Goal: Task Accomplishment & Management: Use online tool/utility

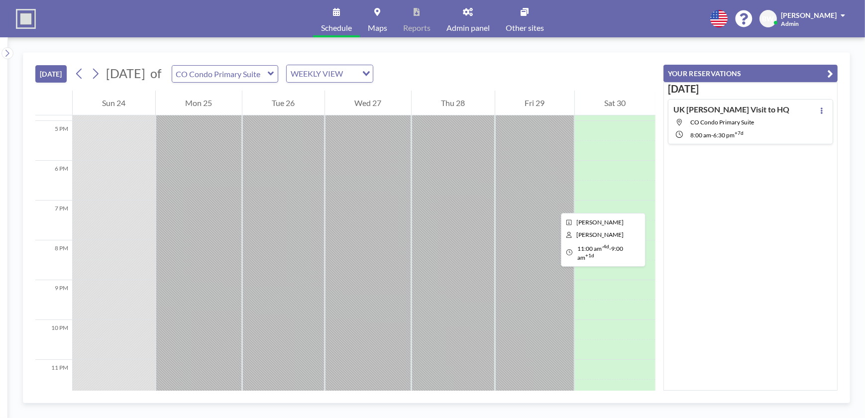
scroll to position [684, 0]
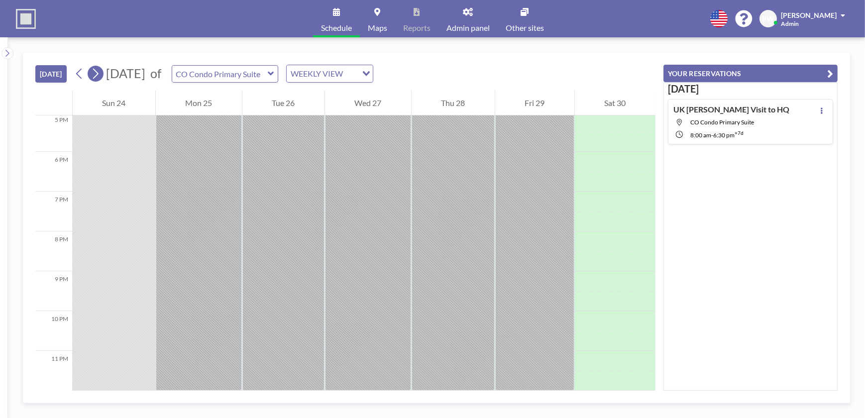
click at [97, 74] on icon at bounding box center [95, 73] width 9 height 15
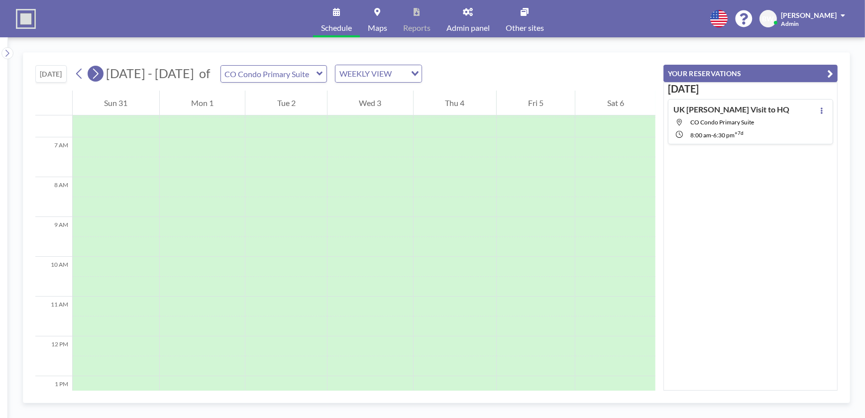
scroll to position [299, 0]
click at [97, 75] on icon at bounding box center [95, 73] width 9 height 15
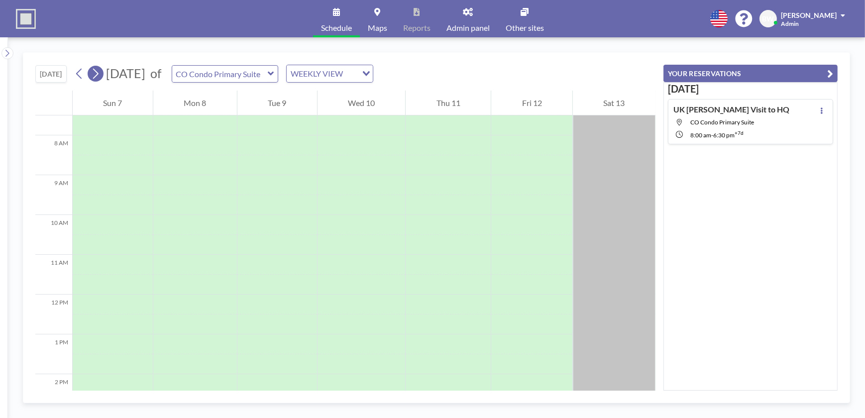
click at [97, 76] on icon at bounding box center [95, 74] width 5 height 10
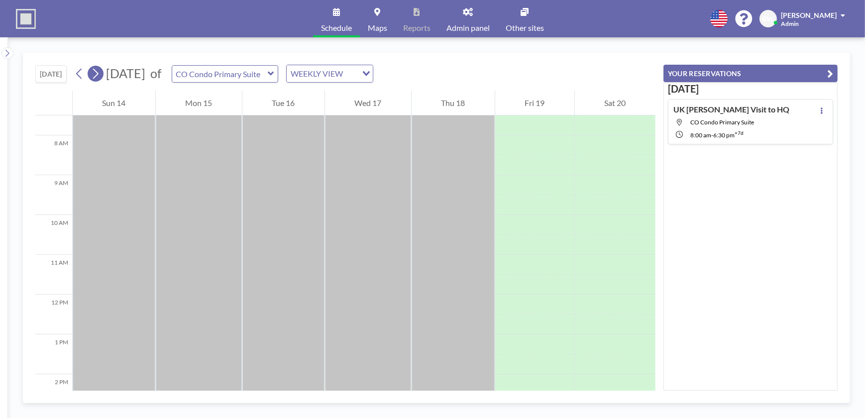
click at [97, 75] on icon at bounding box center [95, 73] width 9 height 15
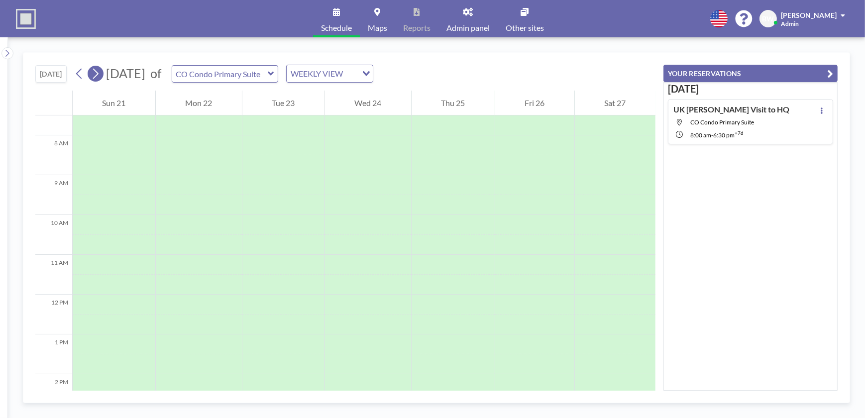
click at [98, 73] on icon at bounding box center [95, 73] width 9 height 15
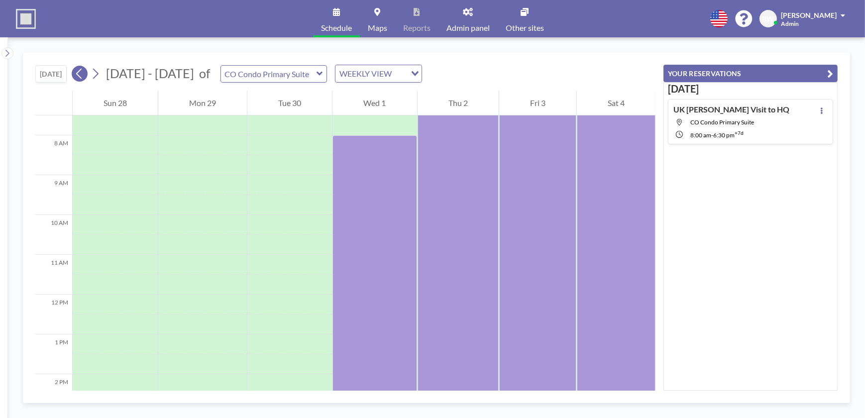
click at [79, 71] on icon at bounding box center [79, 73] width 9 height 15
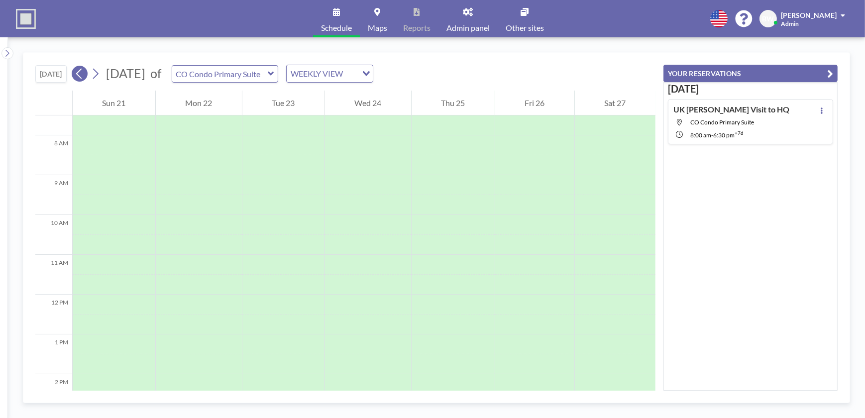
click at [79, 71] on icon at bounding box center [79, 73] width 9 height 15
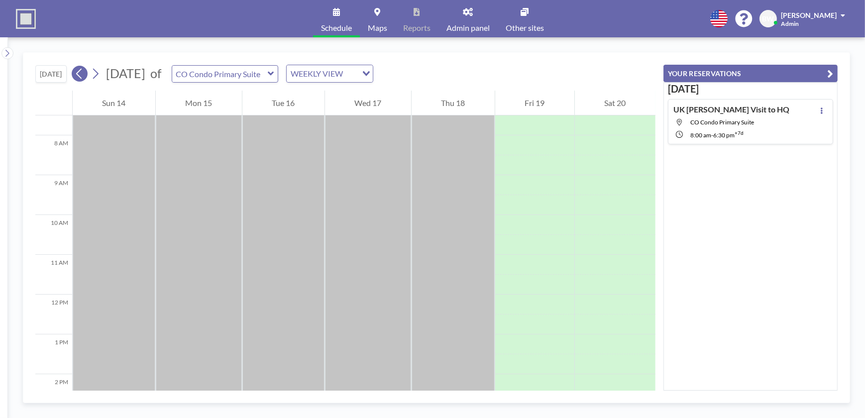
click at [79, 71] on icon at bounding box center [79, 73] width 9 height 15
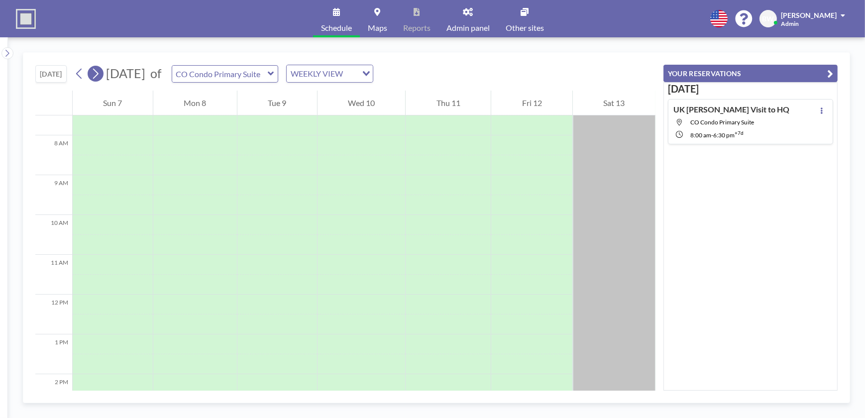
click at [97, 71] on icon at bounding box center [95, 73] width 9 height 15
